Goal: Task Accomplishment & Management: Manage account settings

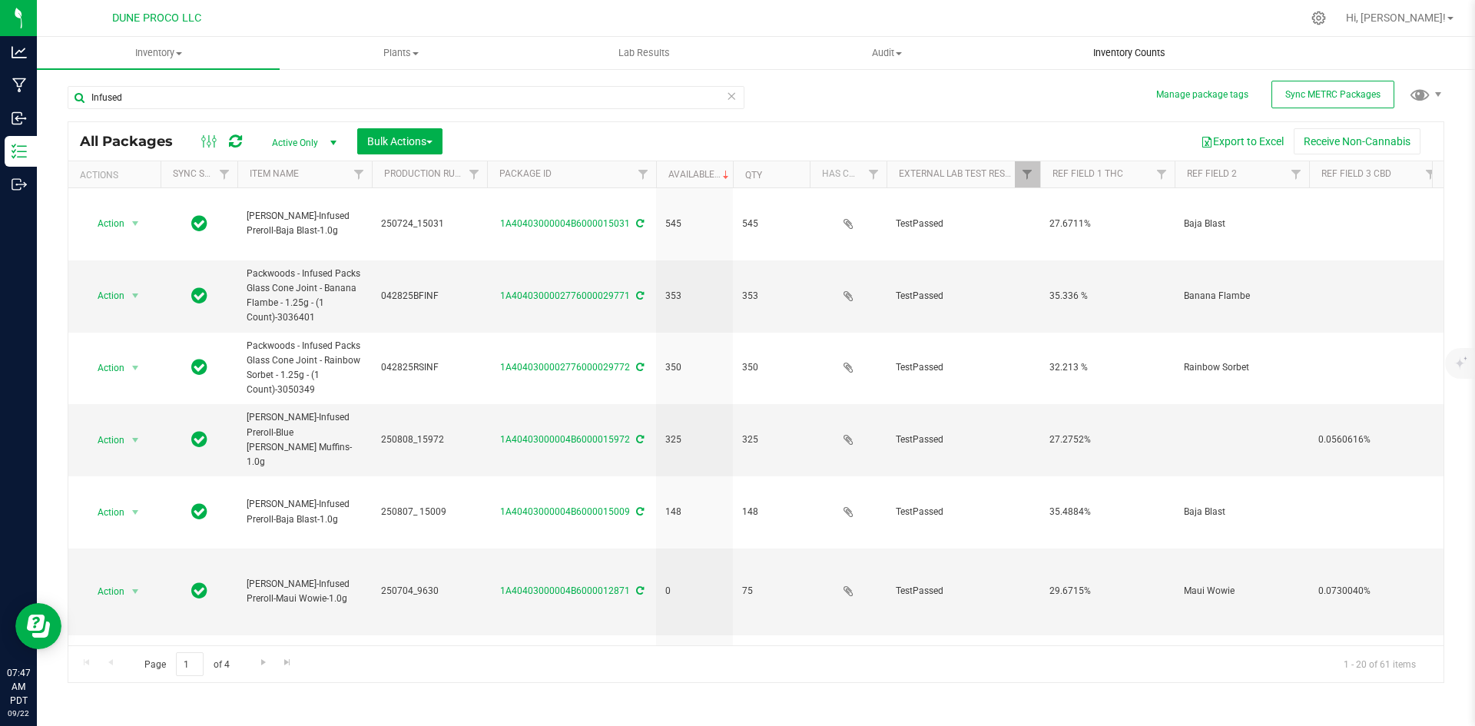
drag, startPoint x: 731, startPoint y: 91, endPoint x: 1096, endPoint y: 62, distance: 366.1
click at [731, 91] on icon at bounding box center [731, 95] width 11 height 18
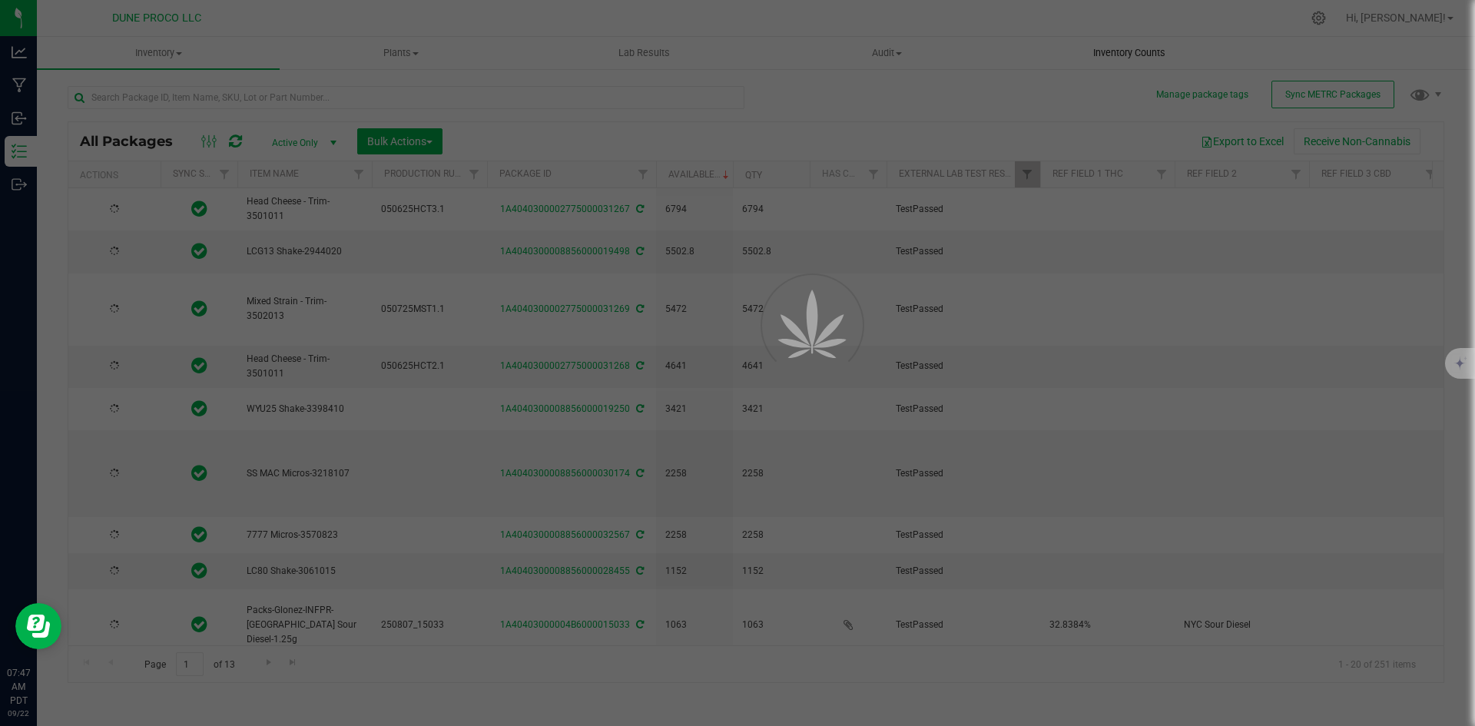
type input "[DATE]"
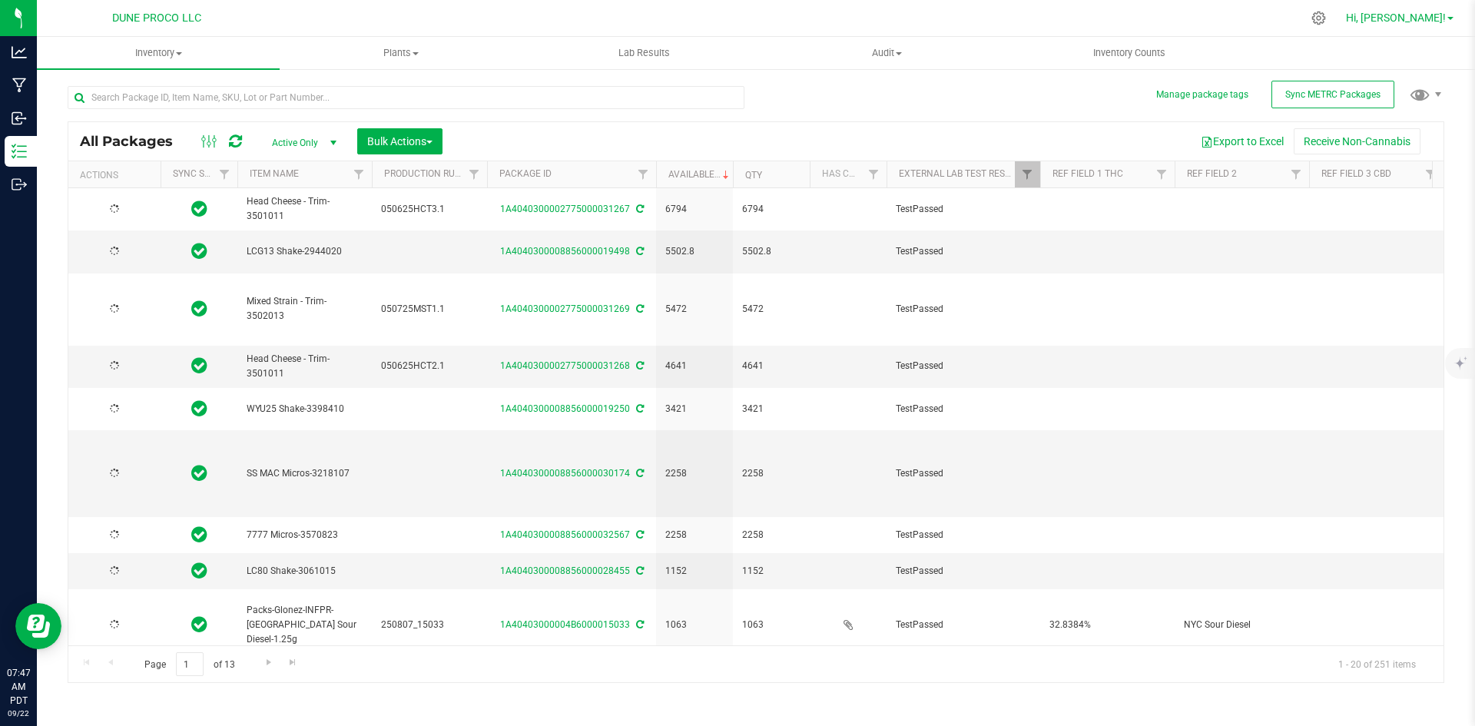
click at [1409, 15] on span "Hi, [PERSON_NAME]!" at bounding box center [1396, 18] width 100 height 12
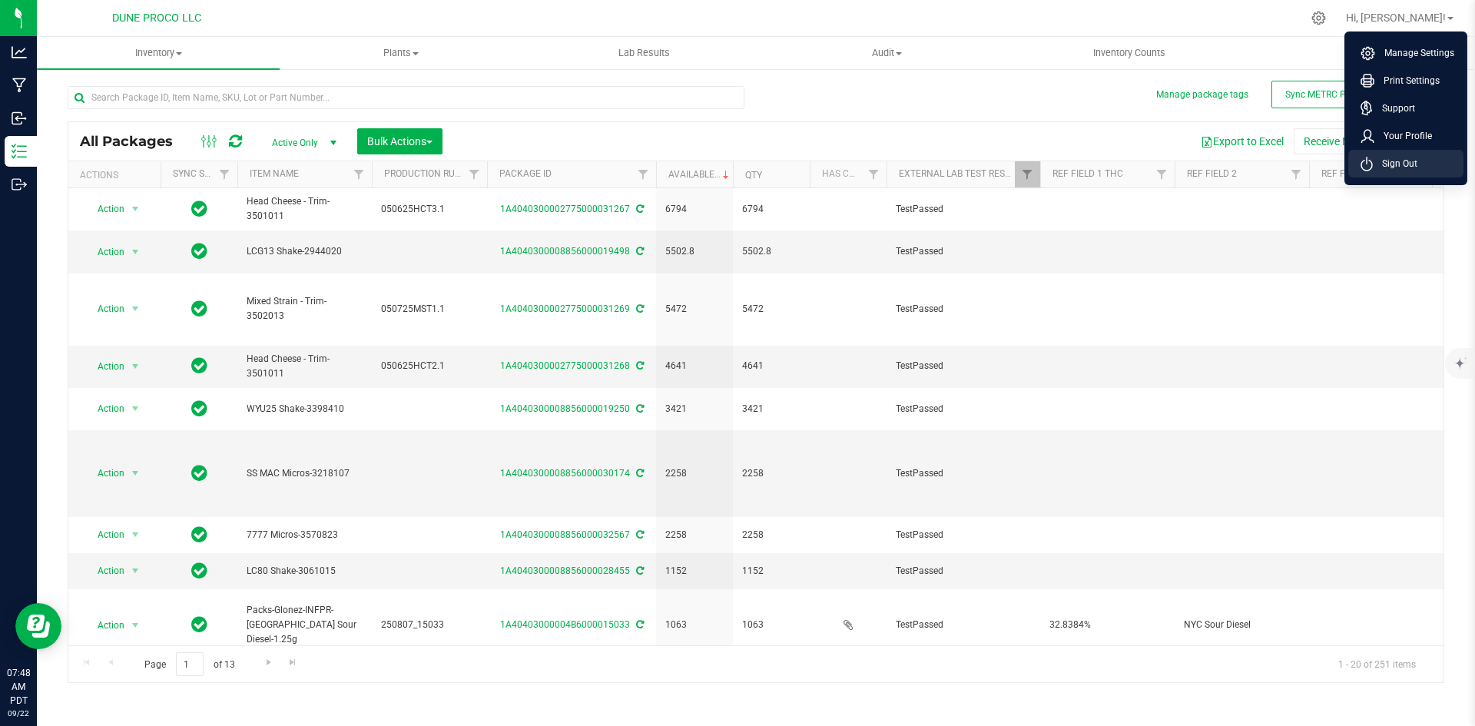
click at [1395, 159] on span "Sign Out" at bounding box center [1395, 163] width 45 height 15
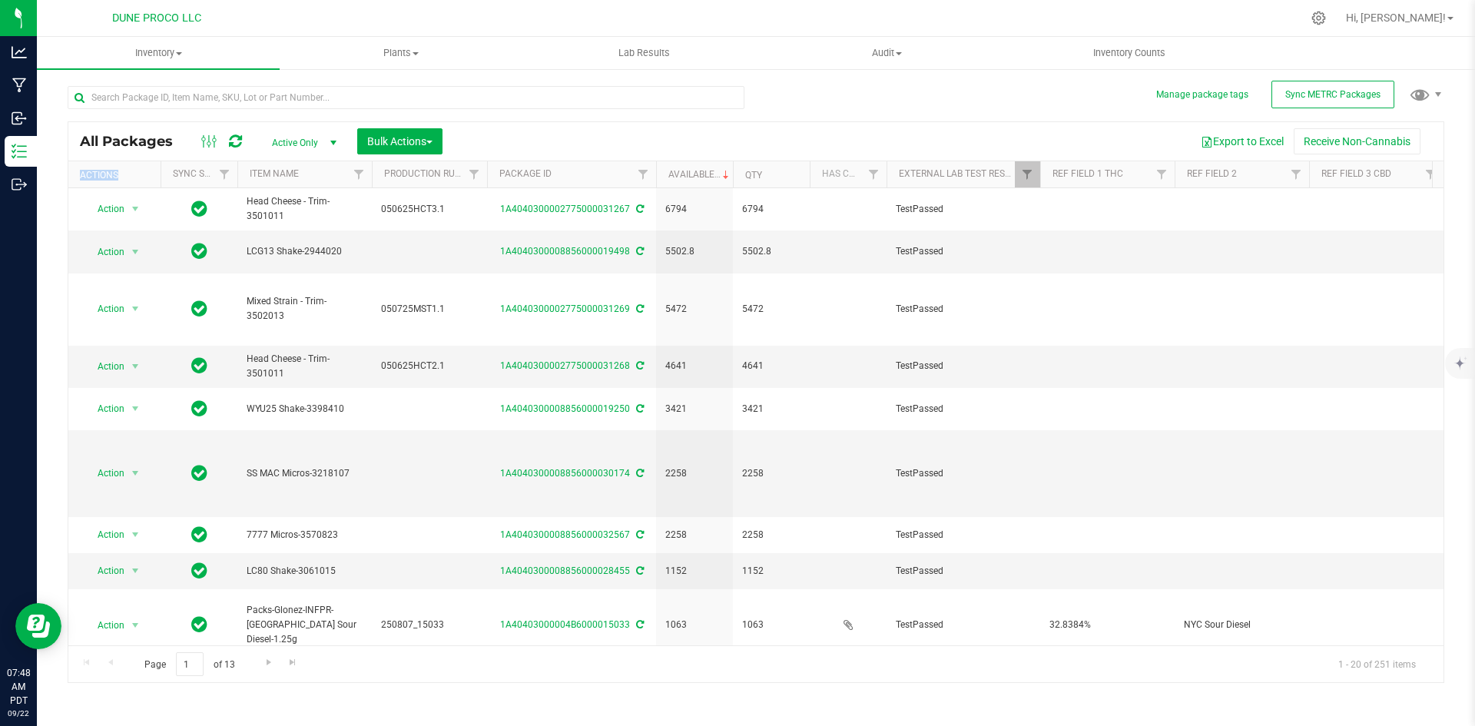
click at [1395, 159] on div "Inventory All packages All inventory Waste log Create inventory Plants All plan…" at bounding box center [756, 381] width 1438 height 689
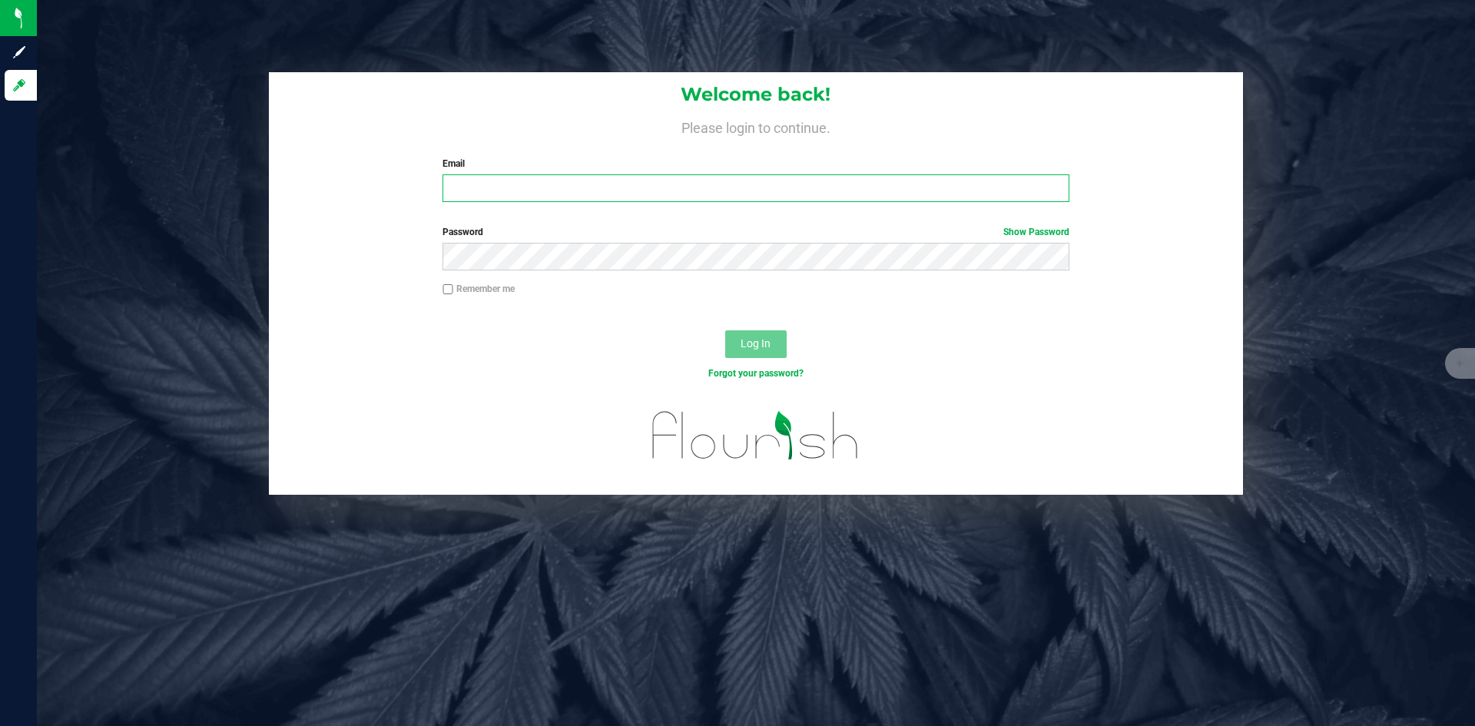
click at [560, 181] on input "Email" at bounding box center [756, 188] width 626 height 28
type input "[PERSON_NAME][EMAIL_ADDRESS][PERSON_NAME][DOMAIN_NAME]"
click at [542, 273] on div "Password Show Password" at bounding box center [756, 253] width 974 height 57
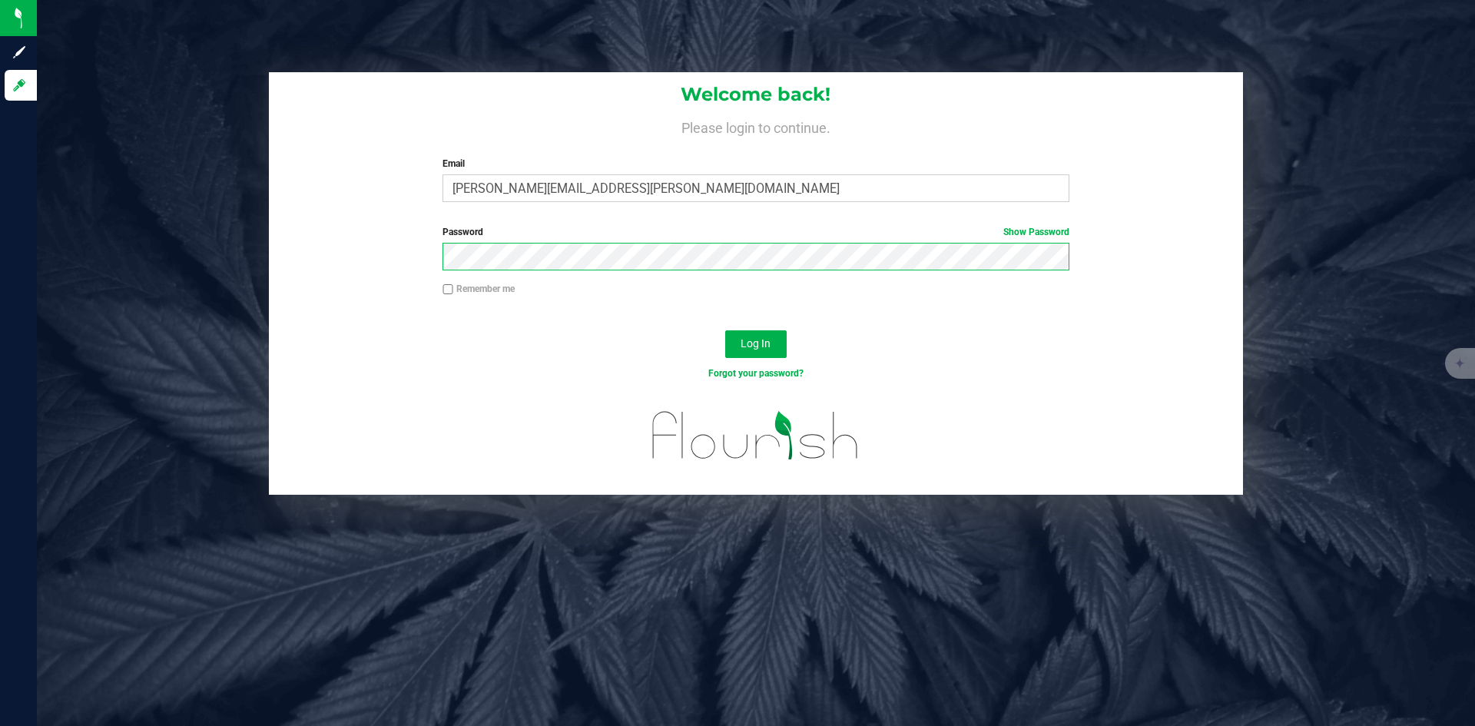
click at [725, 330] on button "Log In" at bounding box center [755, 344] width 61 height 28
